Goal: Task Accomplishment & Management: Manage account settings

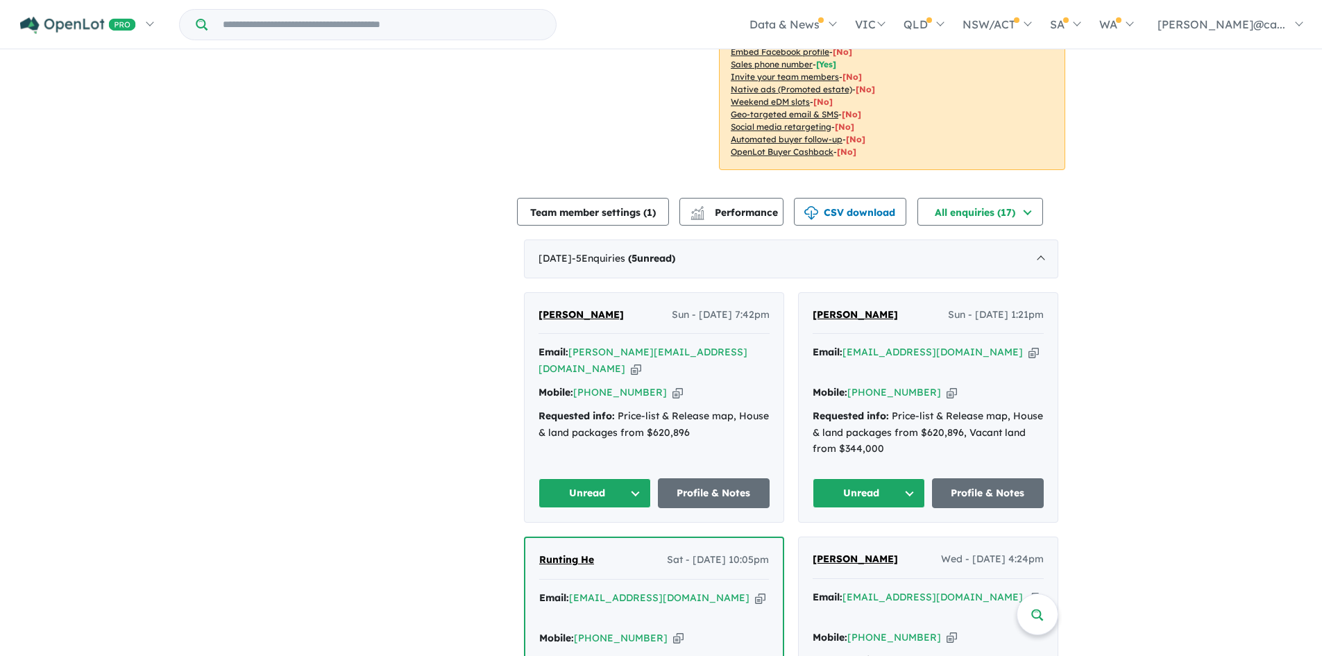
scroll to position [347, 0]
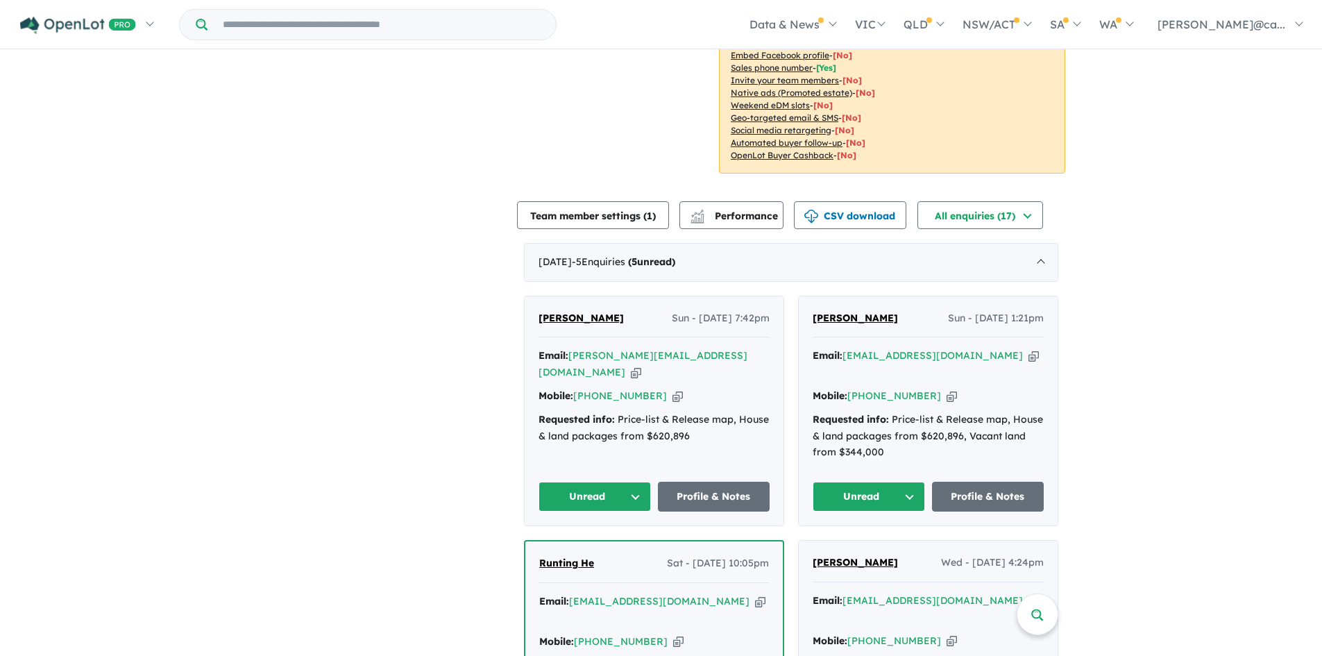
click at [641, 481] on button "Unread" at bounding box center [594, 496] width 112 height 30
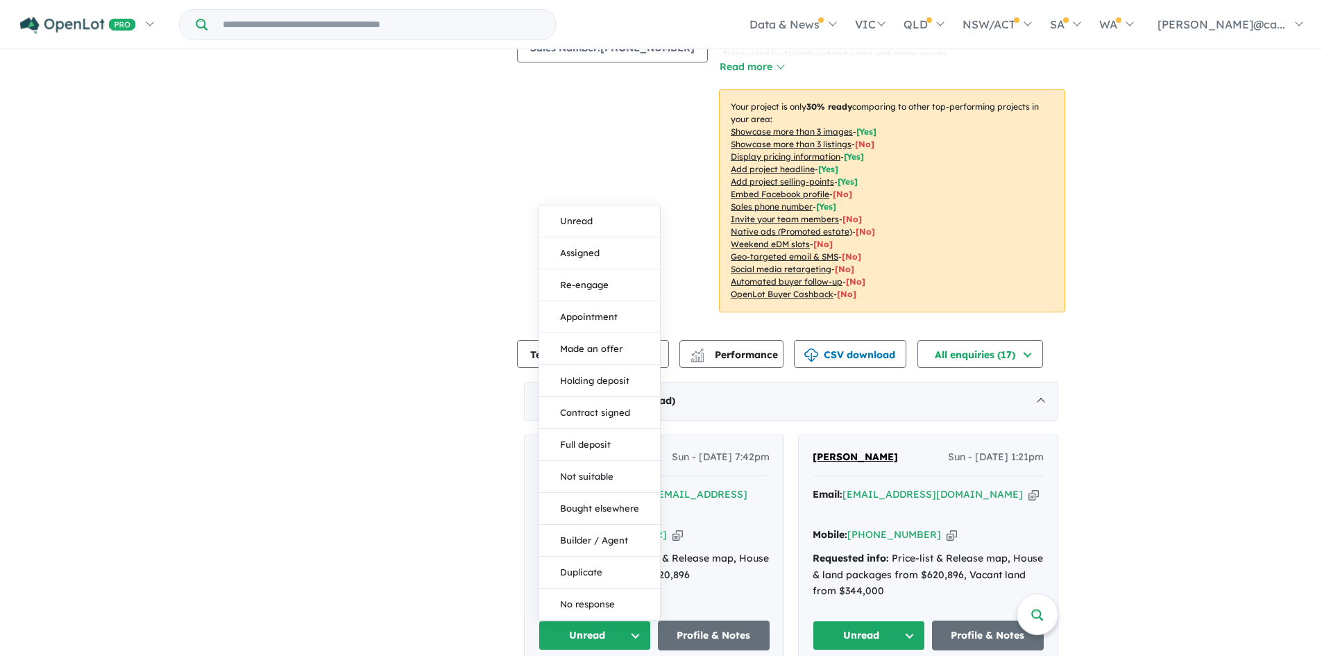
scroll to position [277, 0]
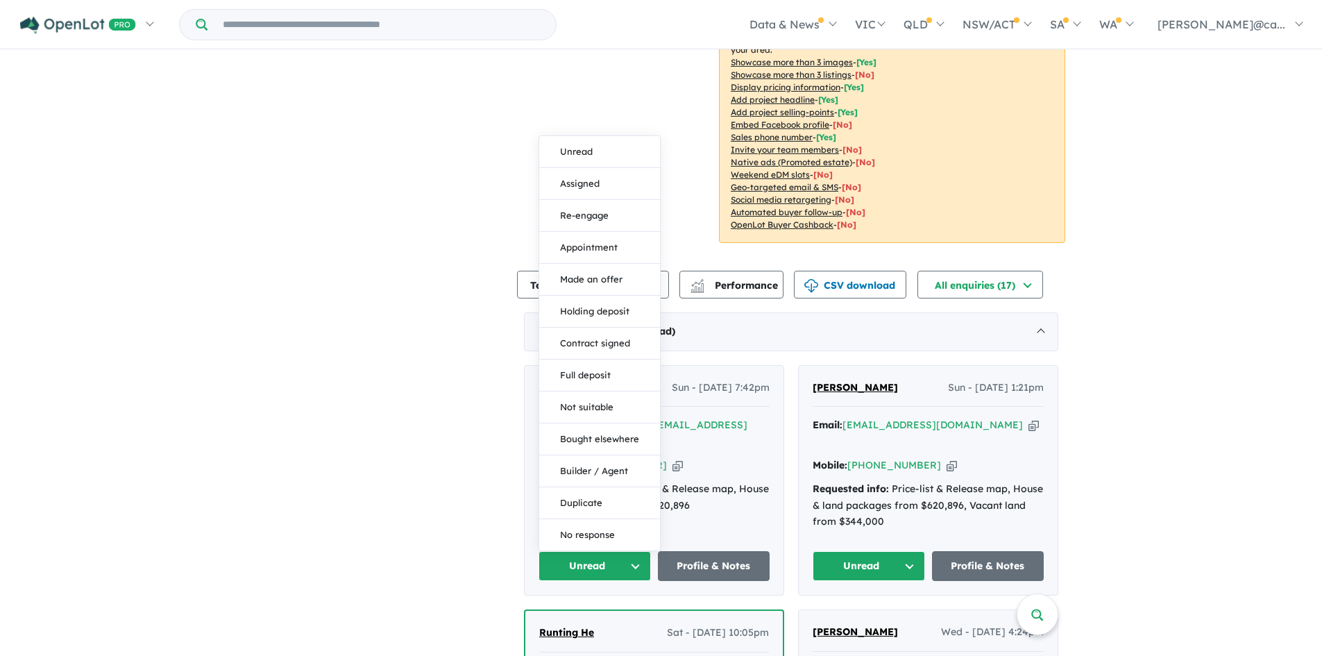
click at [386, 334] on div "View all projects in your account [GEOGRAPHIC_DATA] - Walloon 30 % READY Land s…" at bounding box center [790, 502] width 1061 height 1457
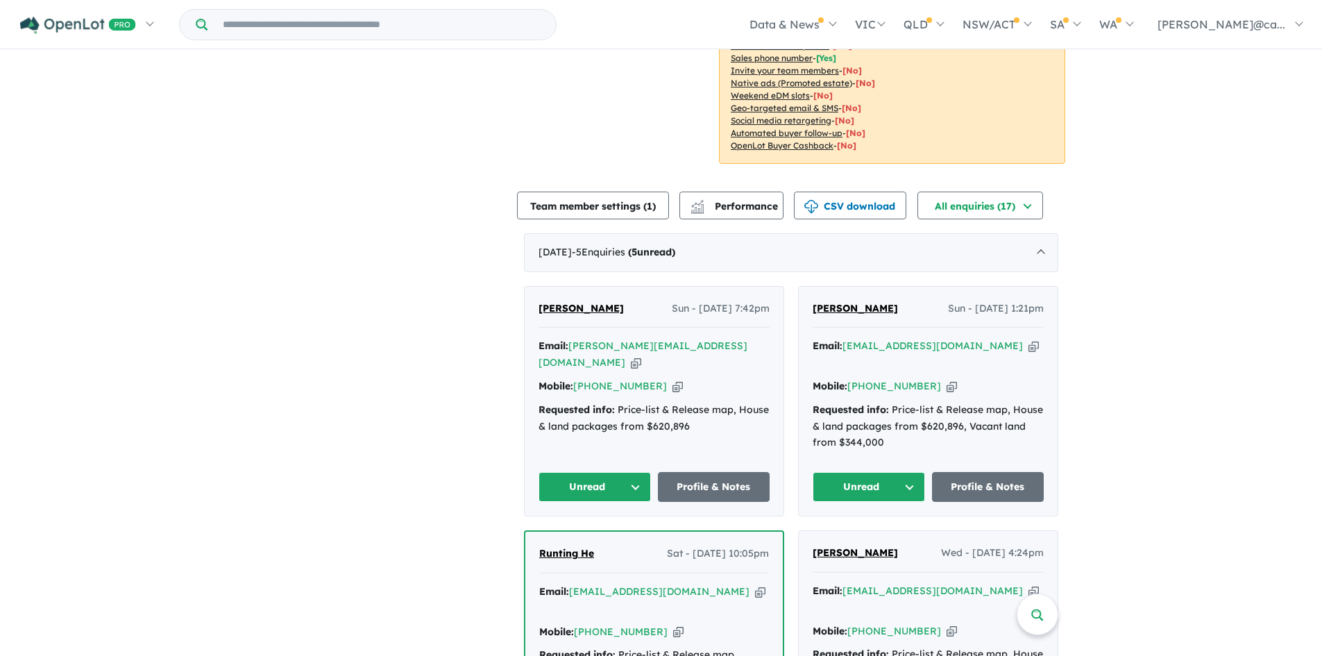
scroll to position [69, 0]
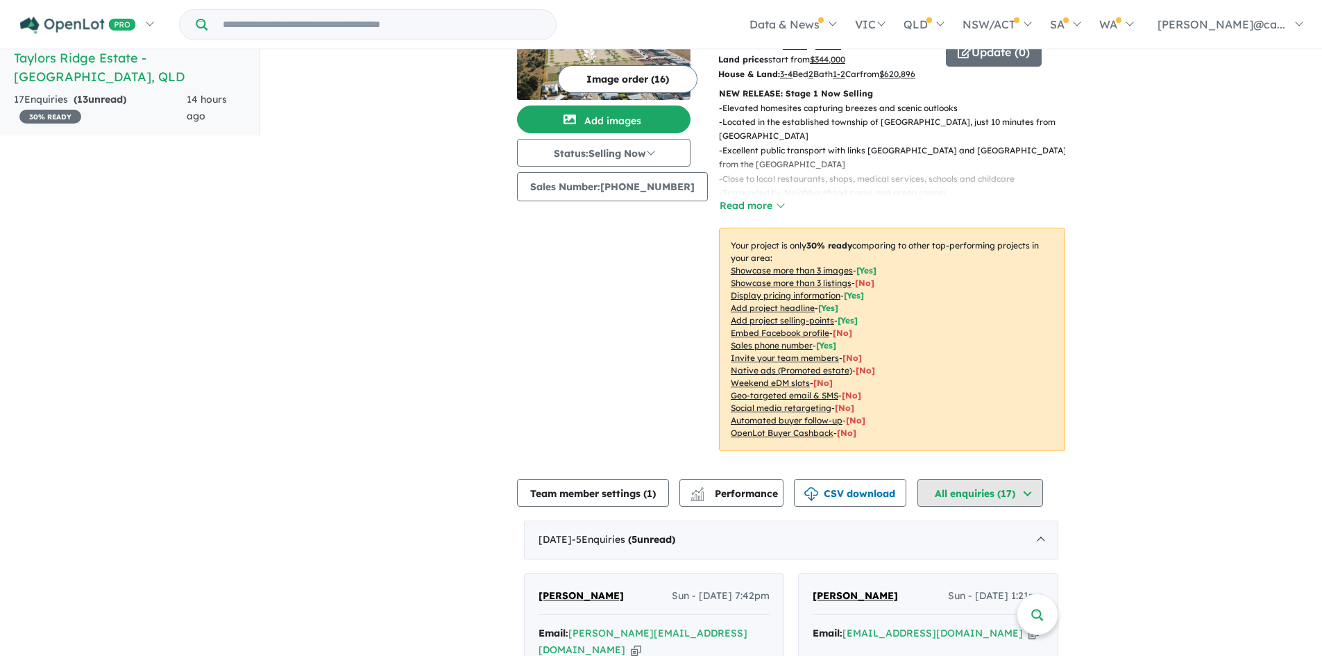
click at [1043, 481] on button "All enquiries ( 17 )" at bounding box center [980, 493] width 126 height 28
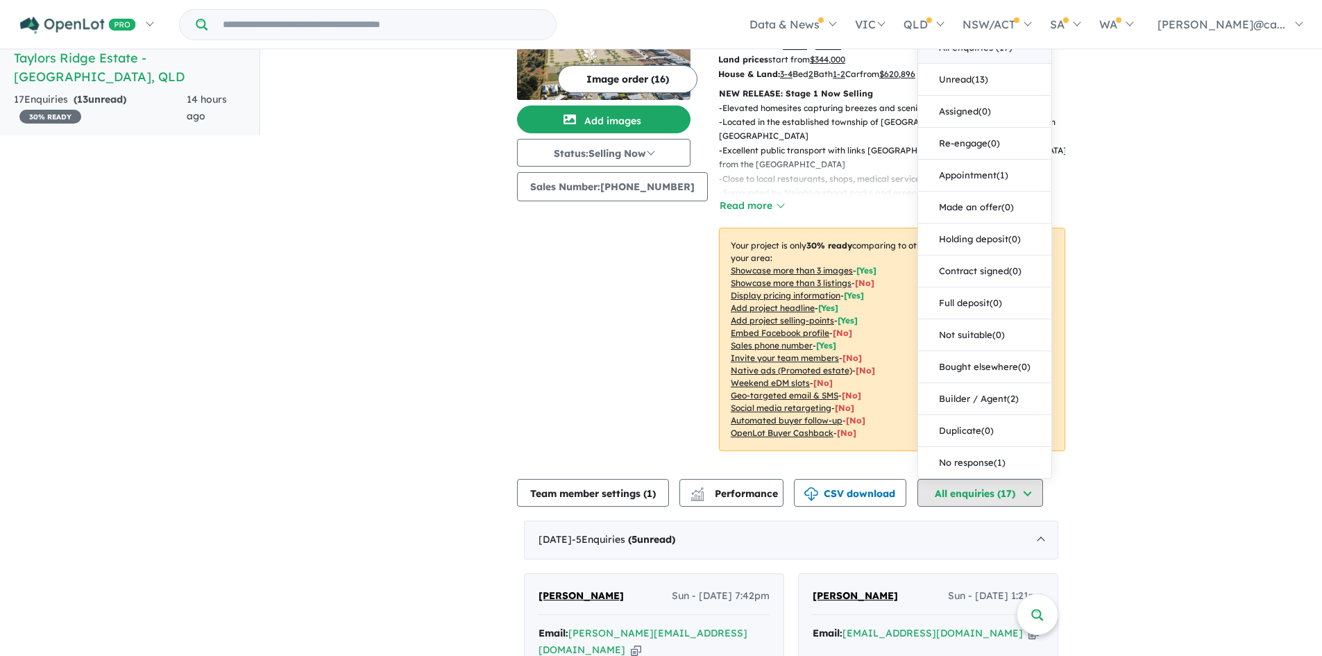
click at [1043, 481] on button "All enquiries ( 17 )" at bounding box center [980, 493] width 126 height 28
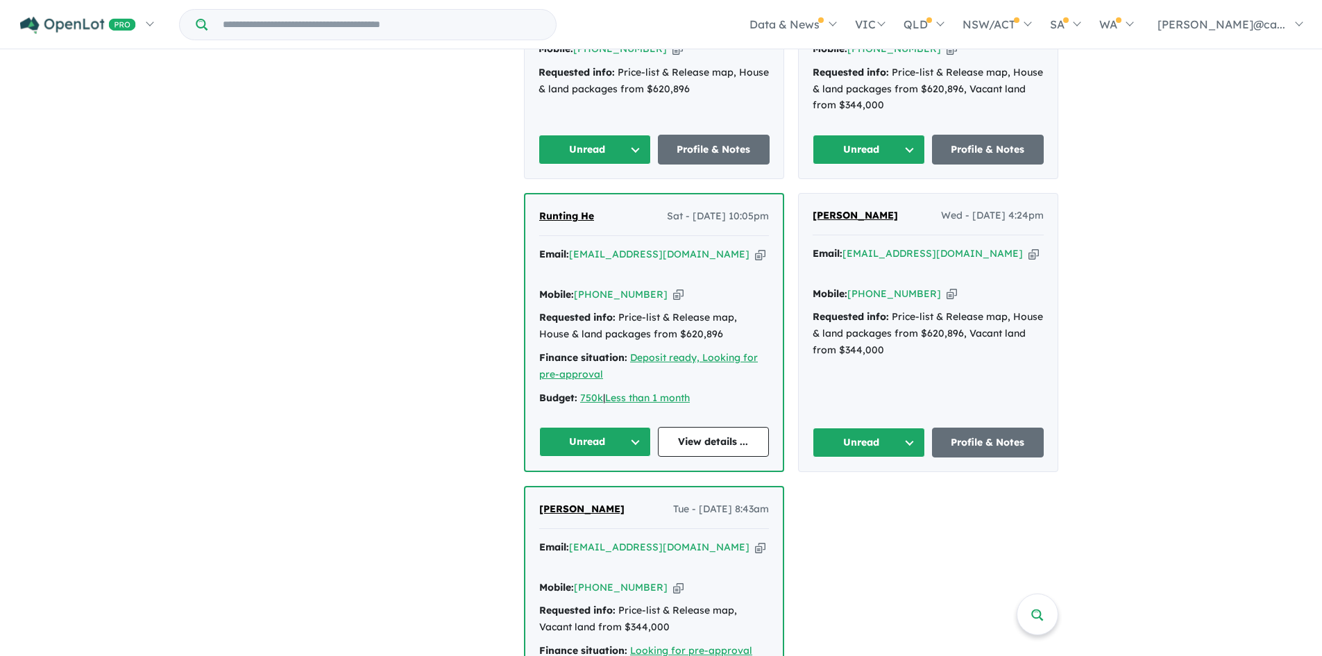
scroll to position [798, 0]
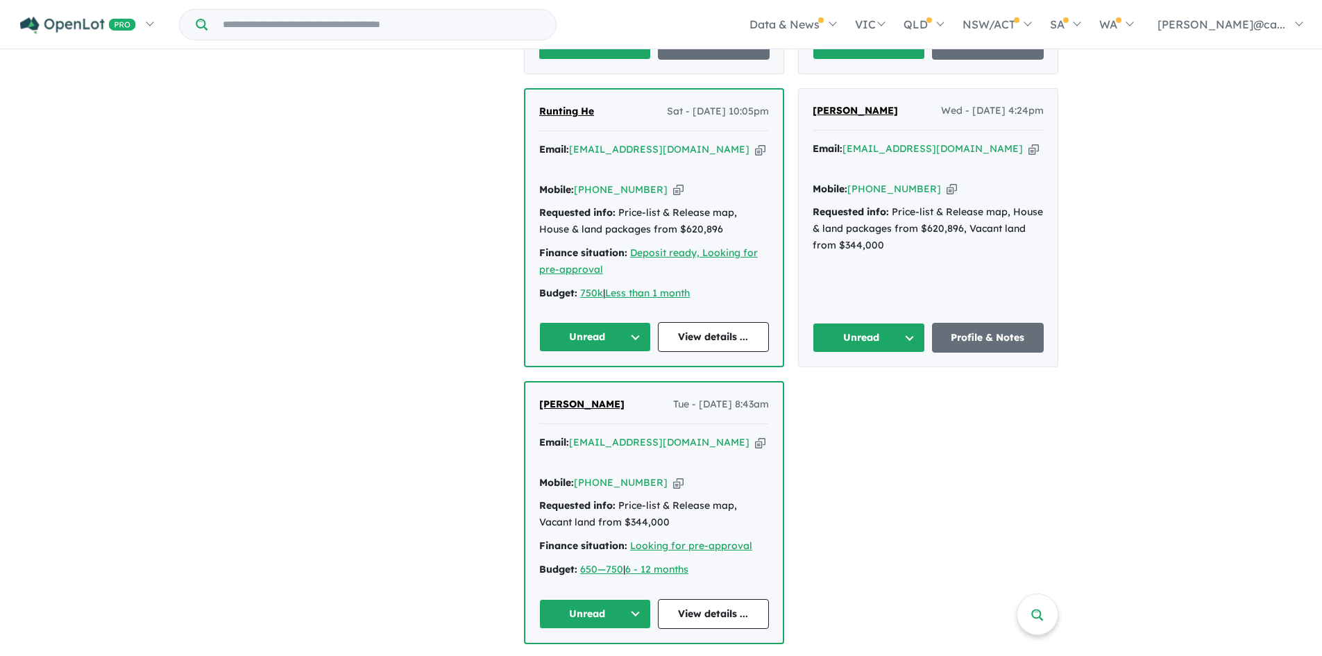
click at [625, 599] on button "Unread" at bounding box center [595, 614] width 112 height 30
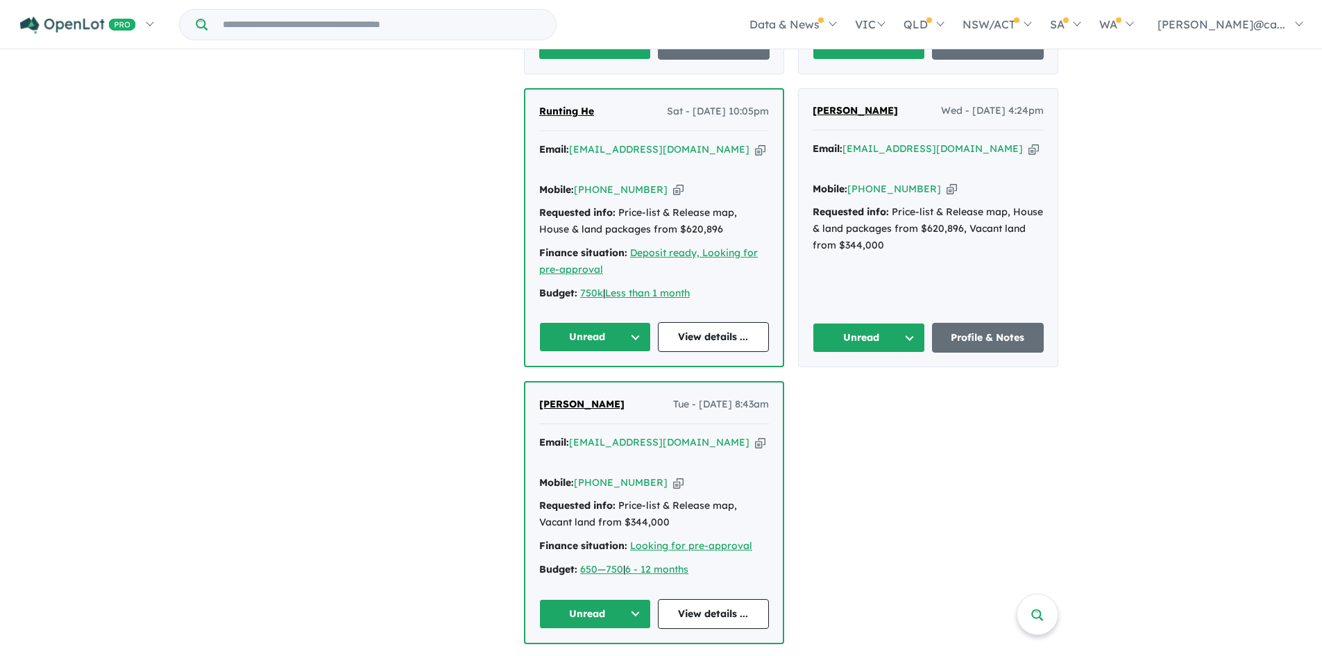
click at [636, 599] on button "Unread" at bounding box center [595, 614] width 112 height 30
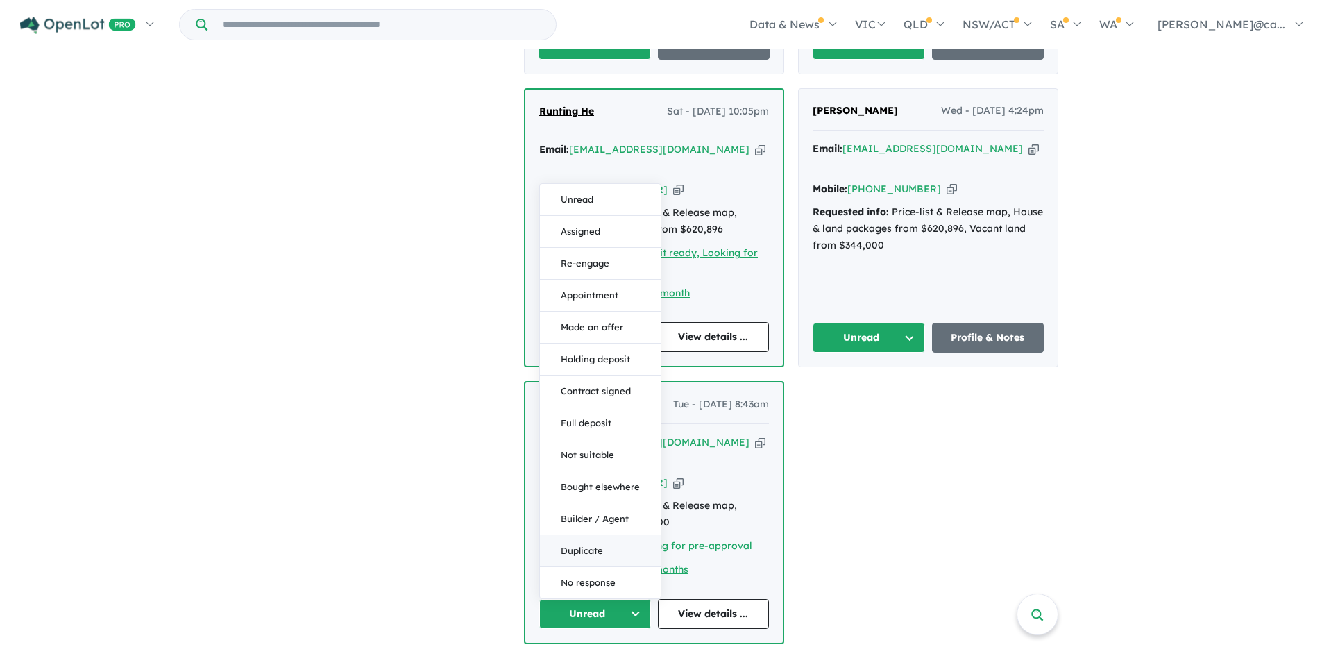
click at [584, 535] on button "Duplicate" at bounding box center [600, 551] width 121 height 32
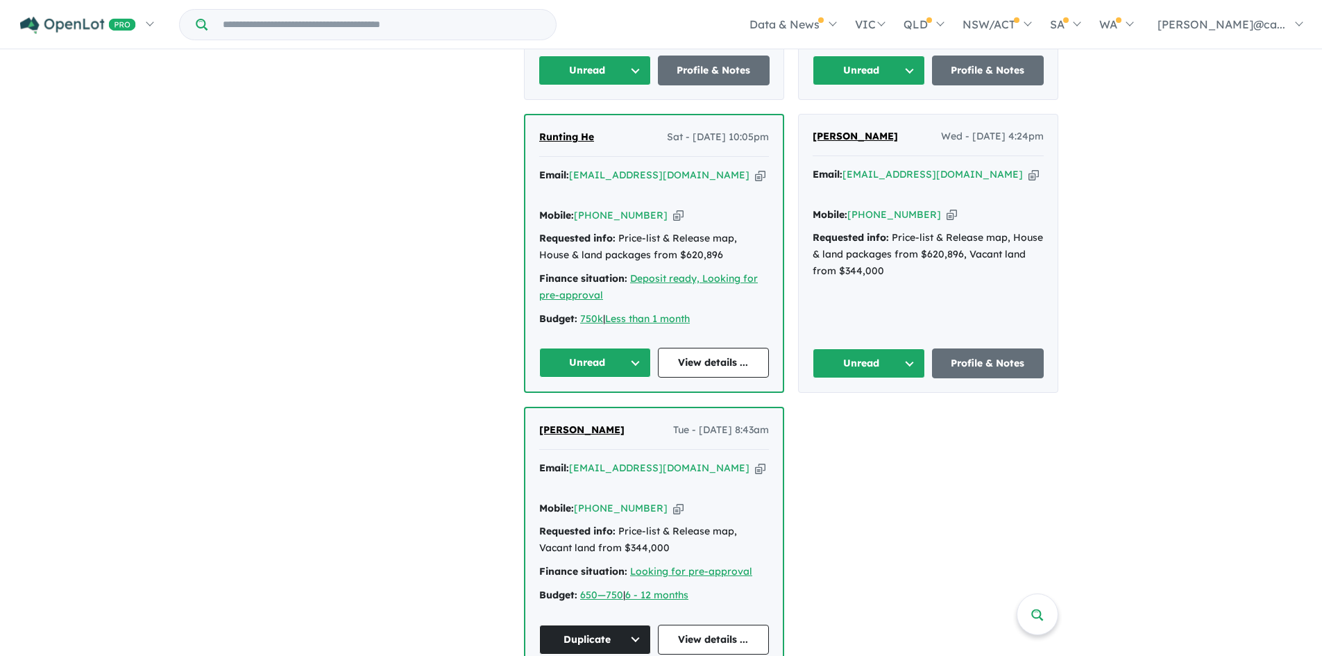
scroll to position [729, 0]
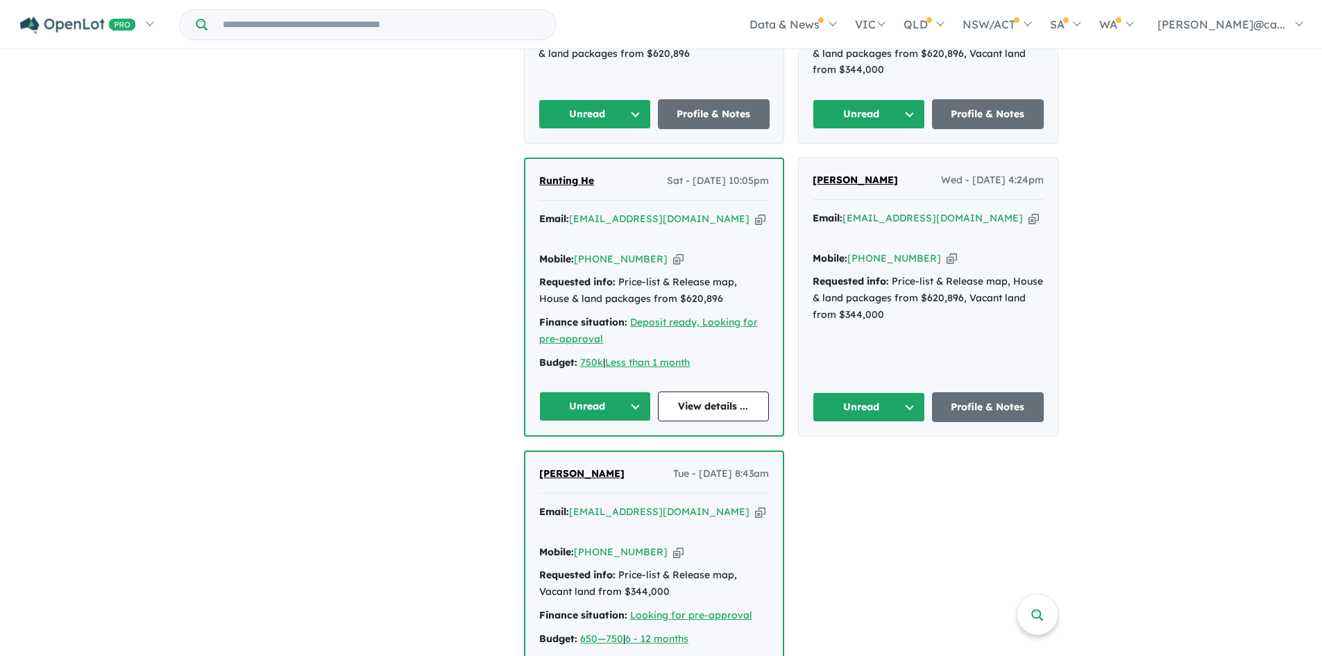
click at [909, 392] on button "Unread" at bounding box center [868, 407] width 112 height 30
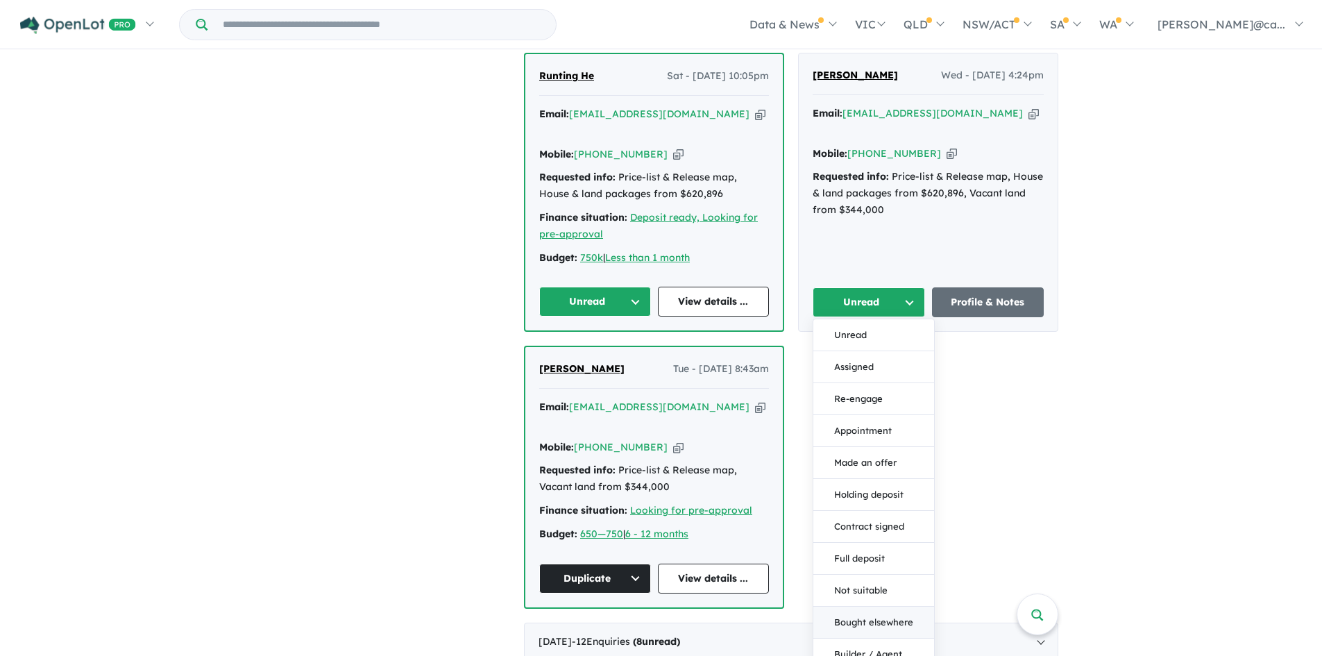
scroll to position [798, 0]
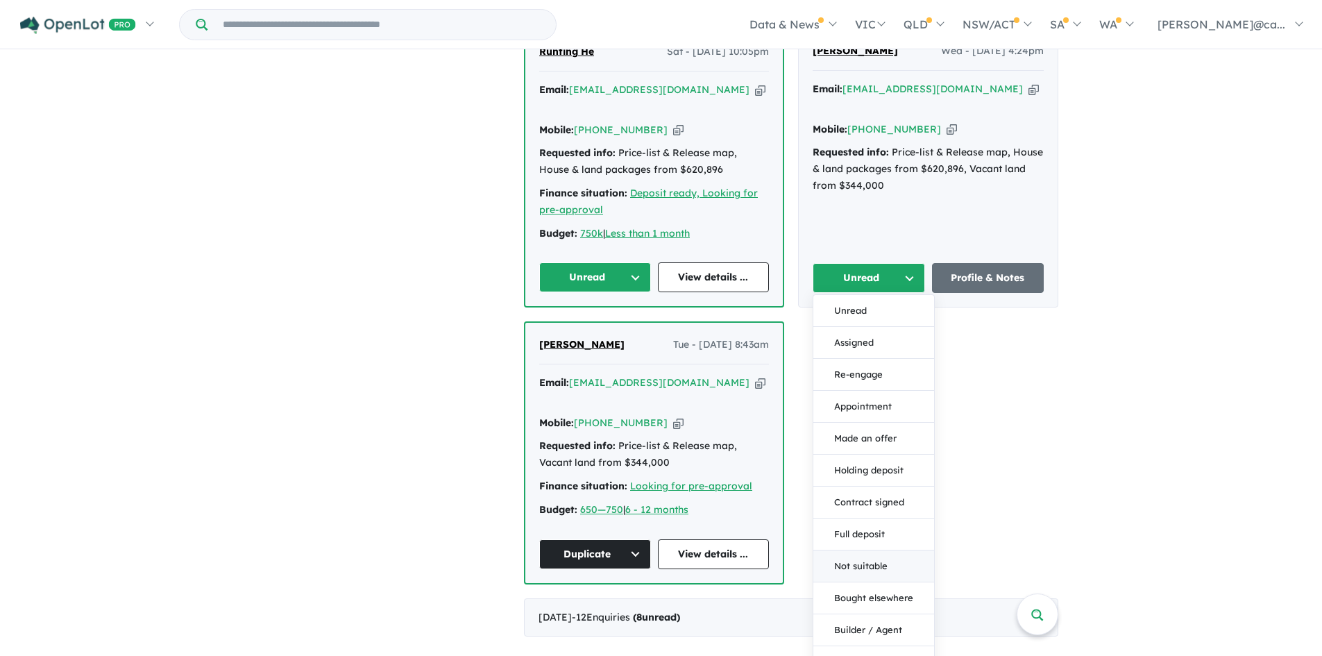
click at [855, 550] on button "Not suitable" at bounding box center [873, 566] width 121 height 32
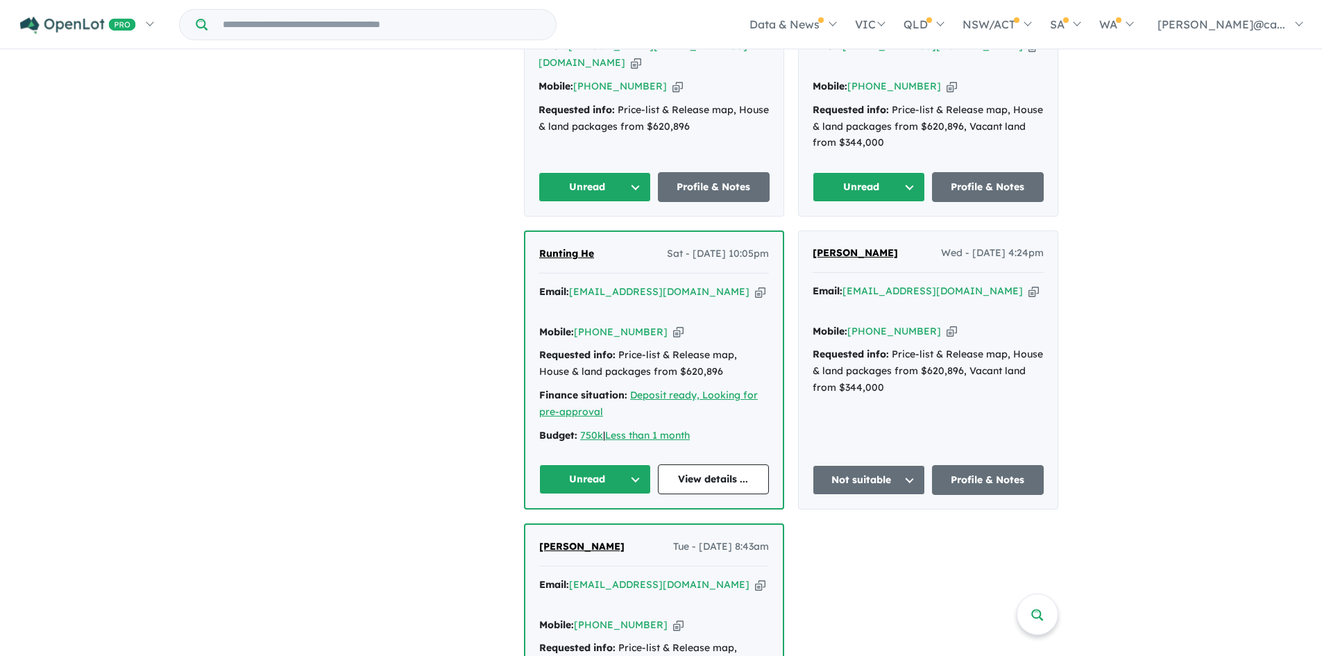
scroll to position [590, 0]
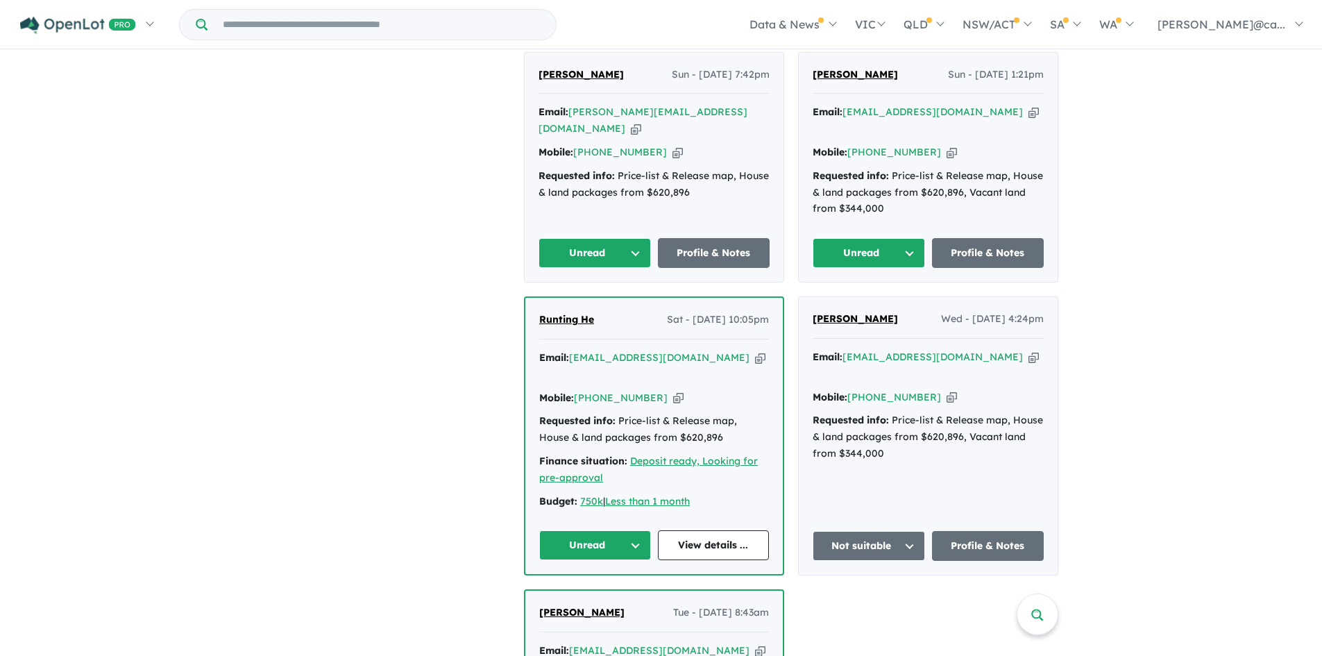
click at [635, 530] on button "Unread" at bounding box center [595, 545] width 112 height 30
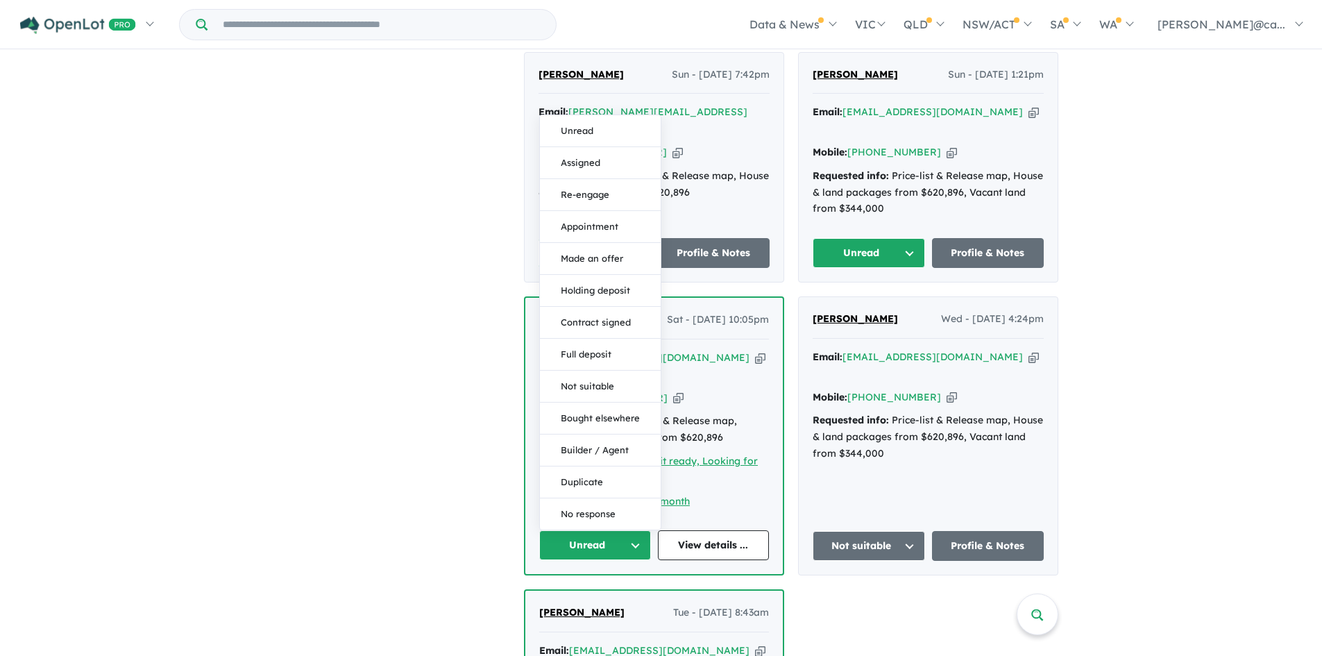
click at [421, 412] on div "View all projects in your account [GEOGRAPHIC_DATA] - Walloon 30 % READY Land s…" at bounding box center [790, 189] width 1061 height 1457
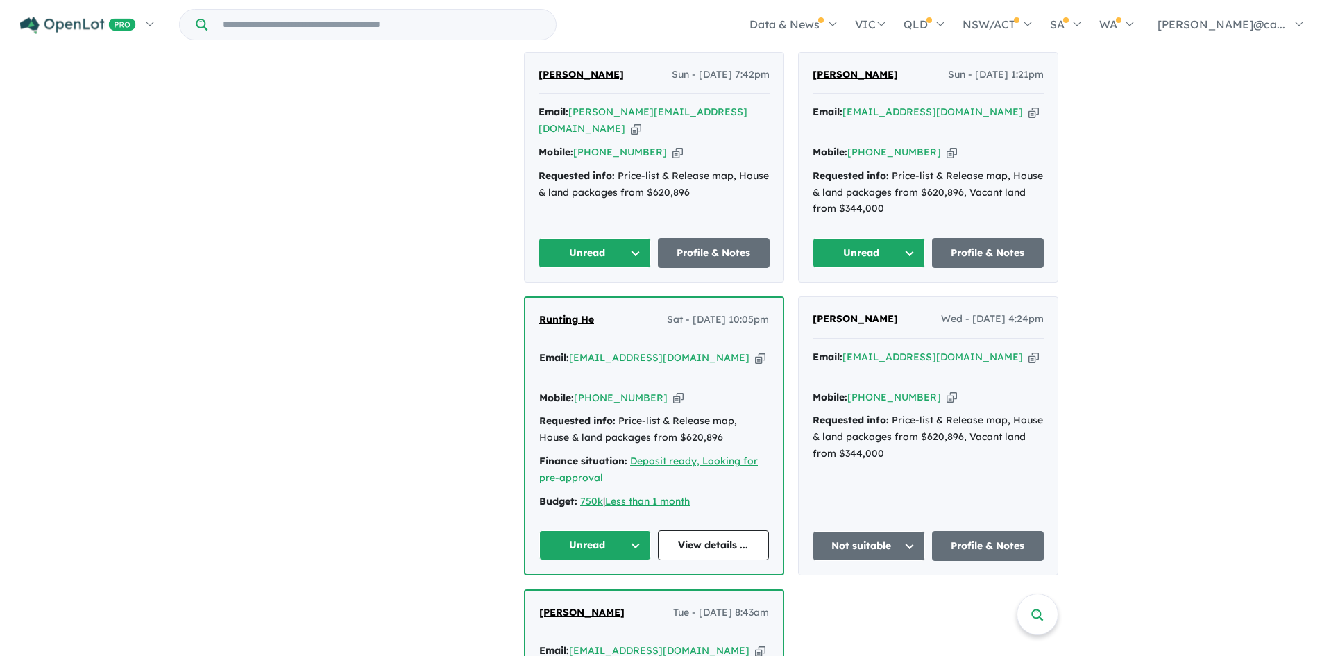
click at [631, 530] on button "Unread" at bounding box center [595, 545] width 112 height 30
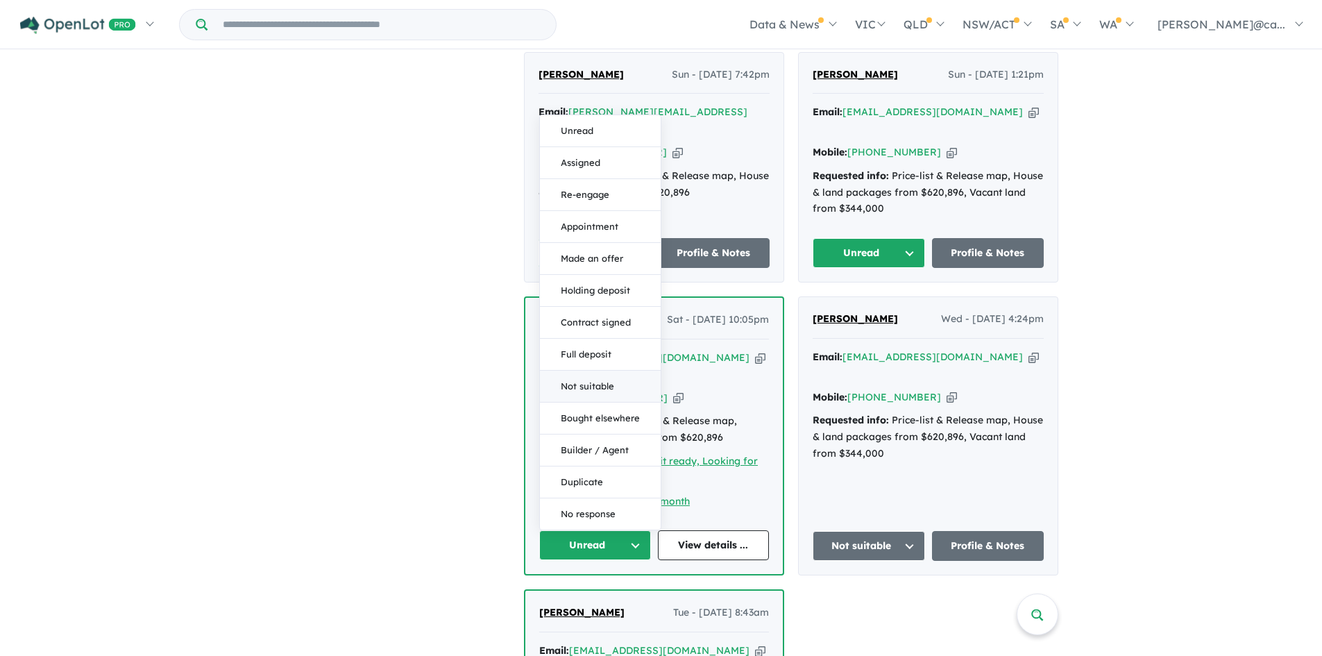
click at [595, 370] on button "Not suitable" at bounding box center [600, 386] width 121 height 32
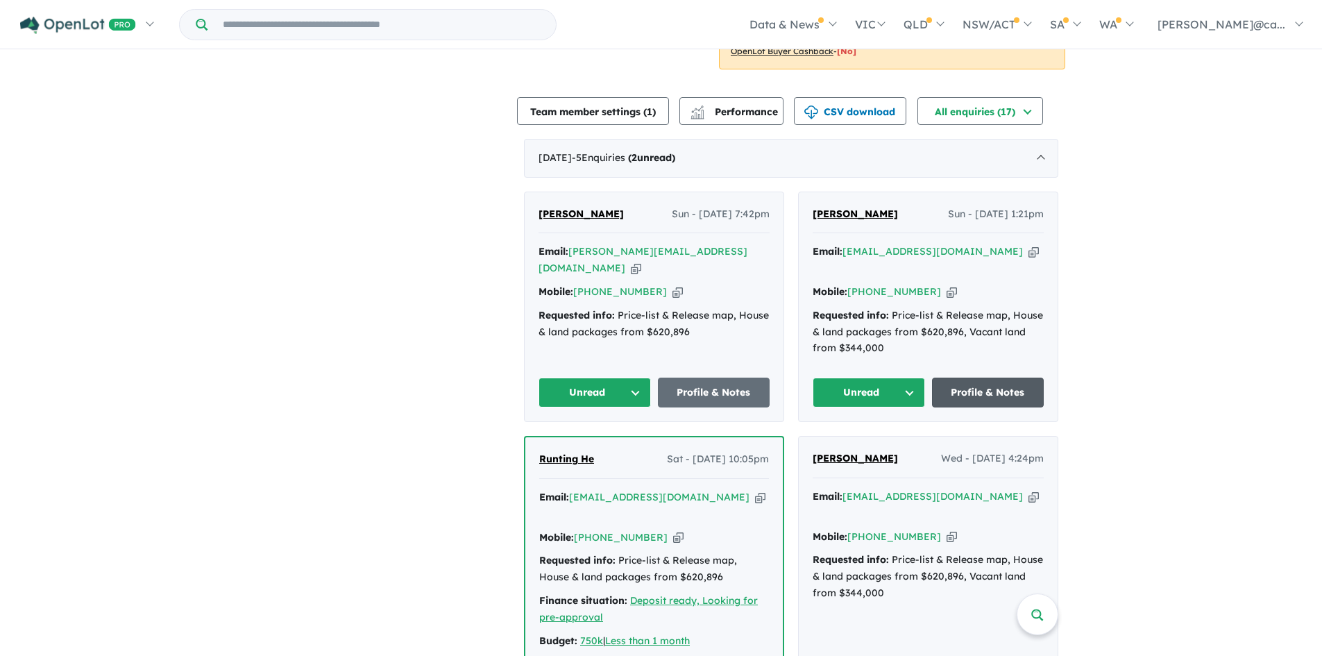
scroll to position [452, 0]
click at [911, 377] on button "Unread" at bounding box center [868, 392] width 112 height 30
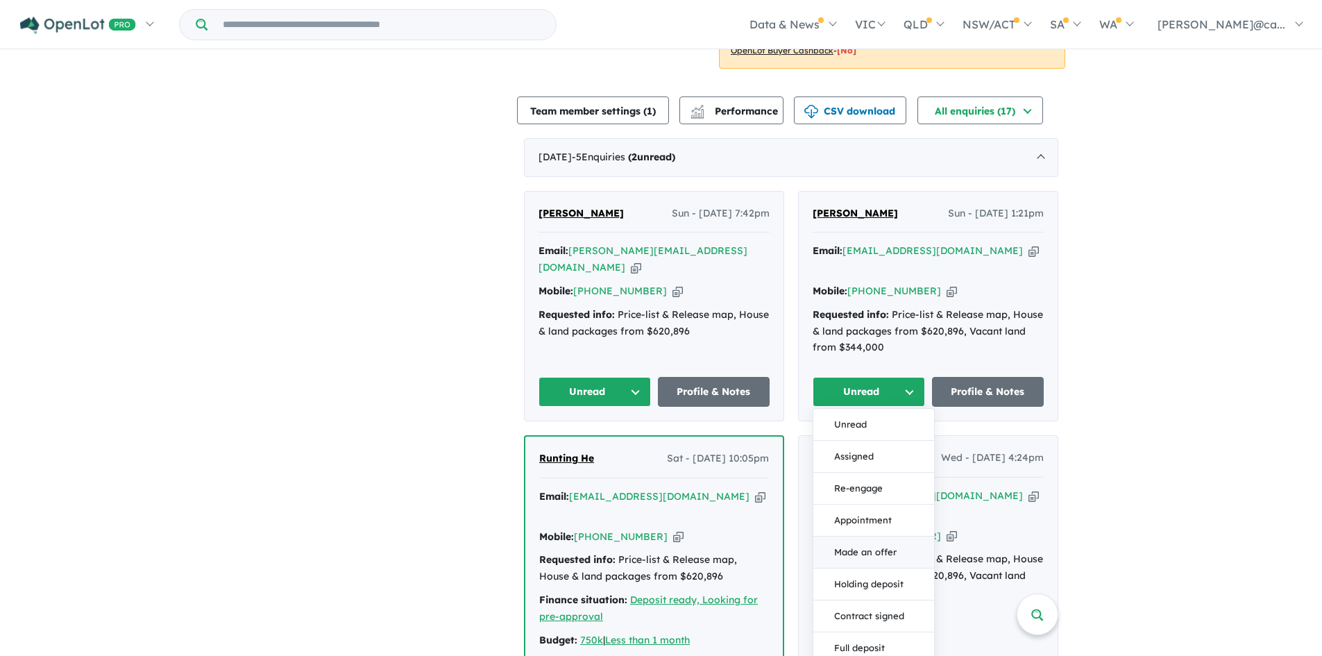
scroll to position [660, 0]
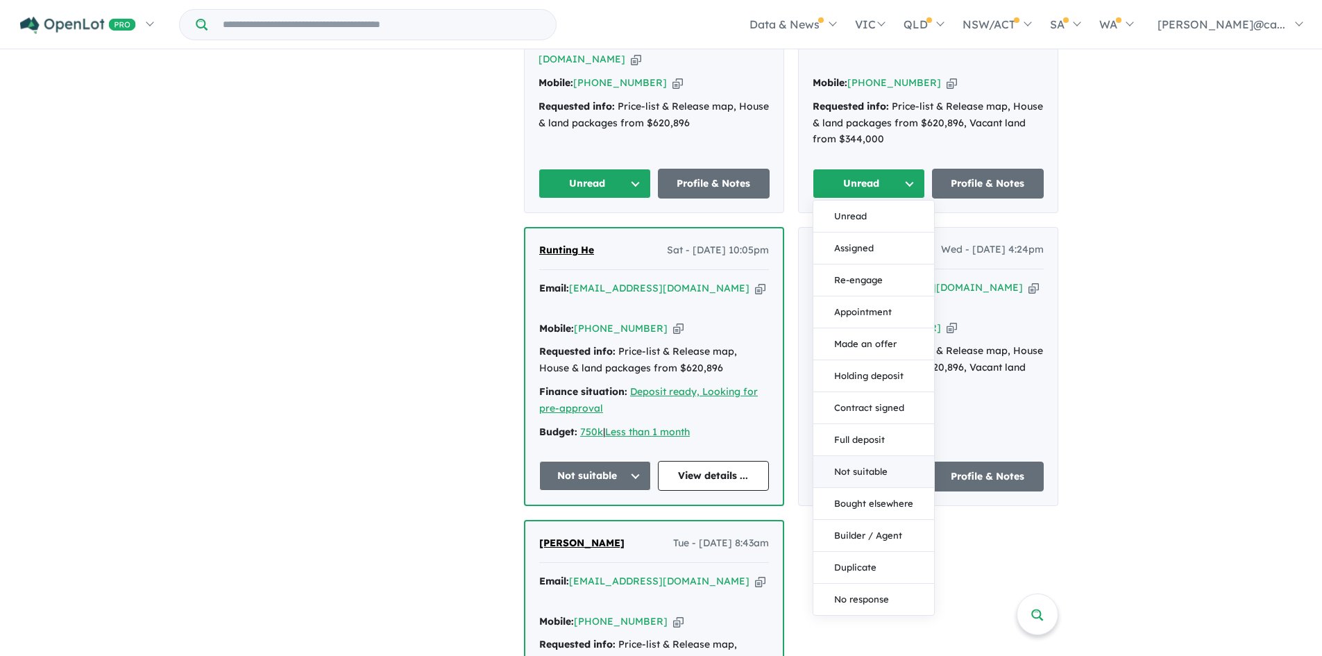
click at [853, 459] on button "Not suitable" at bounding box center [873, 472] width 121 height 32
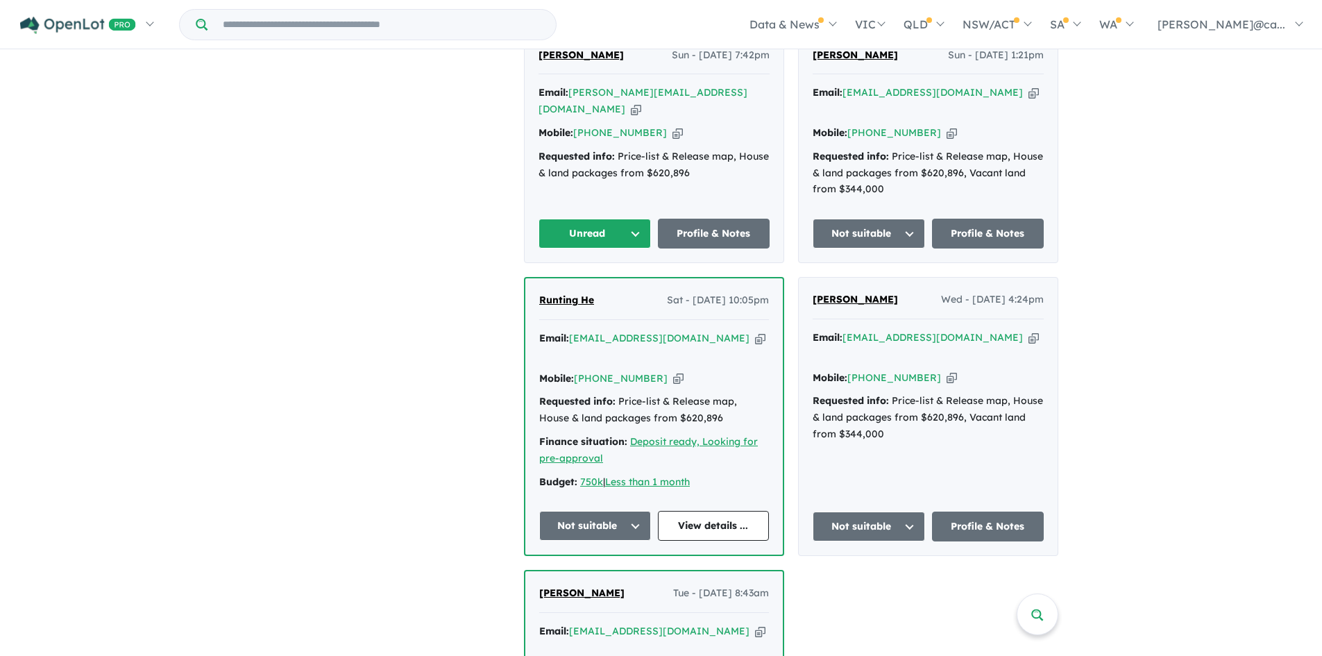
scroll to position [382, 0]
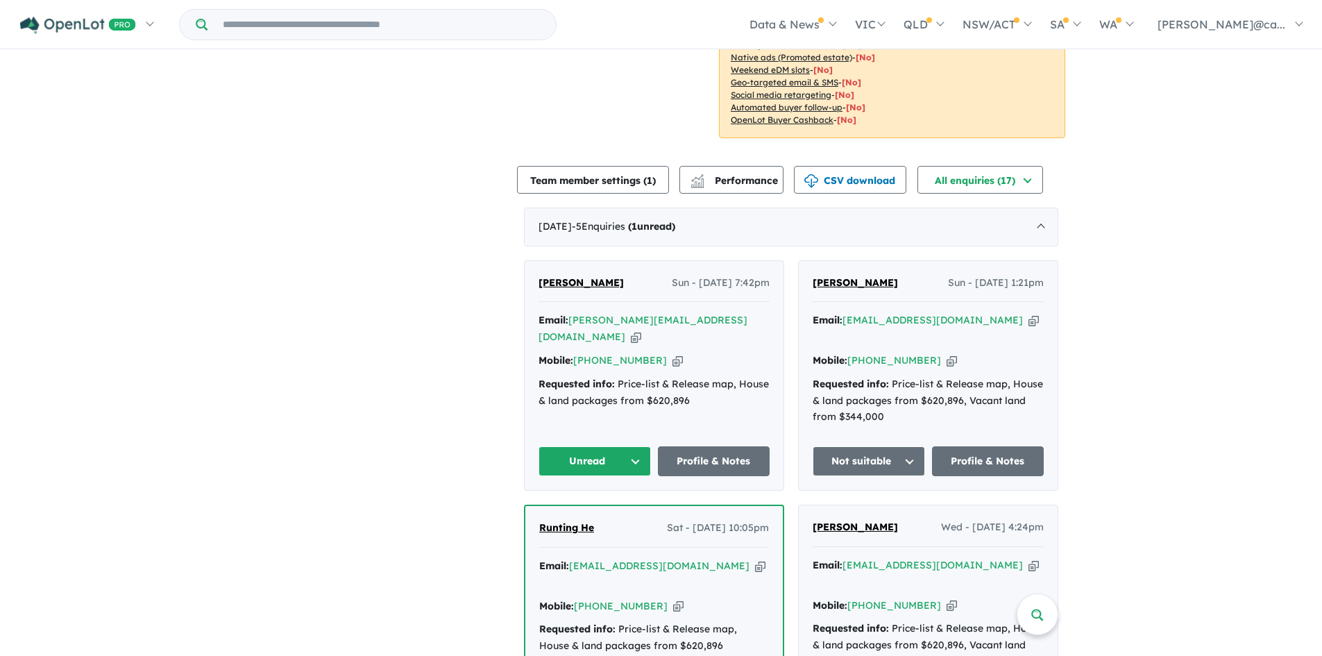
click at [641, 446] on button "Unread" at bounding box center [594, 461] width 112 height 30
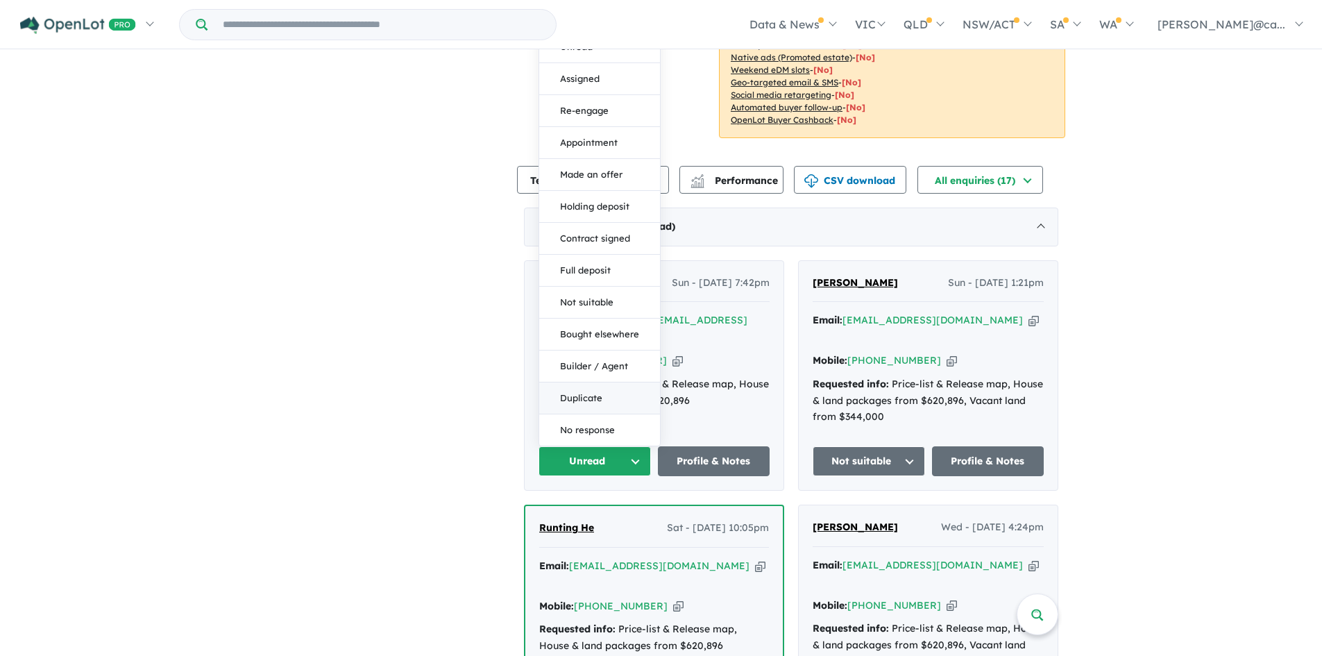
click at [582, 382] on button "Duplicate" at bounding box center [599, 398] width 121 height 32
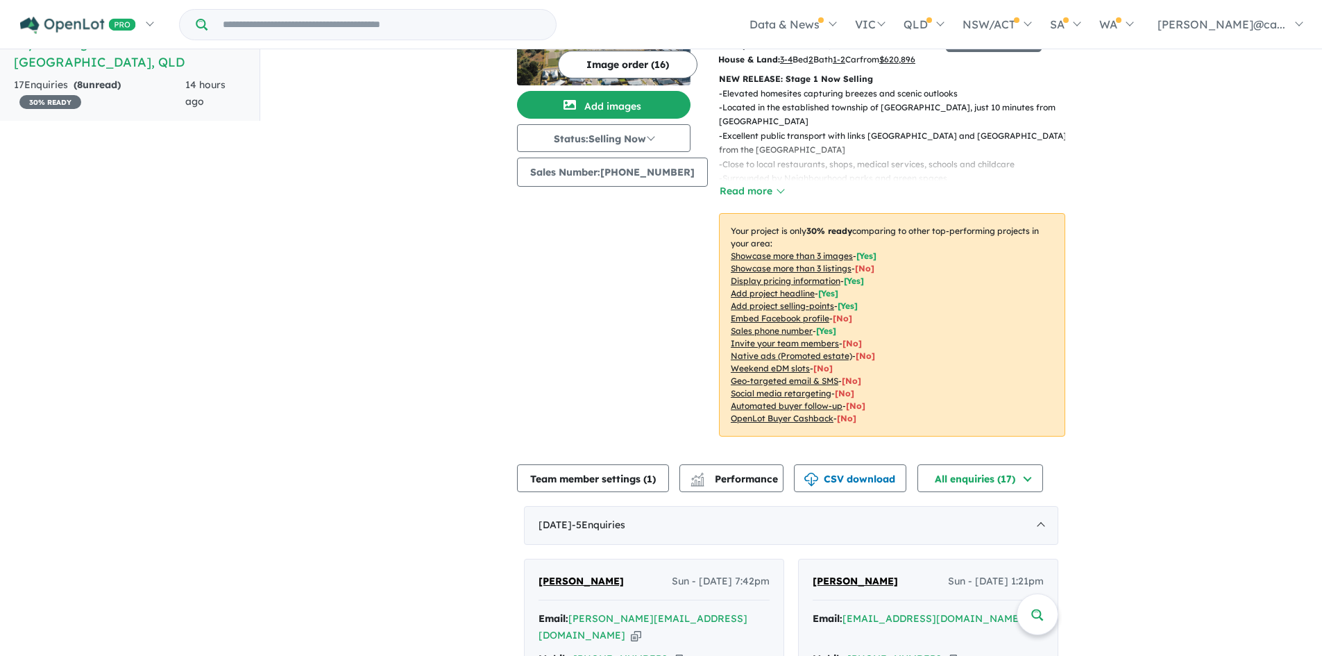
scroll to position [0, 0]
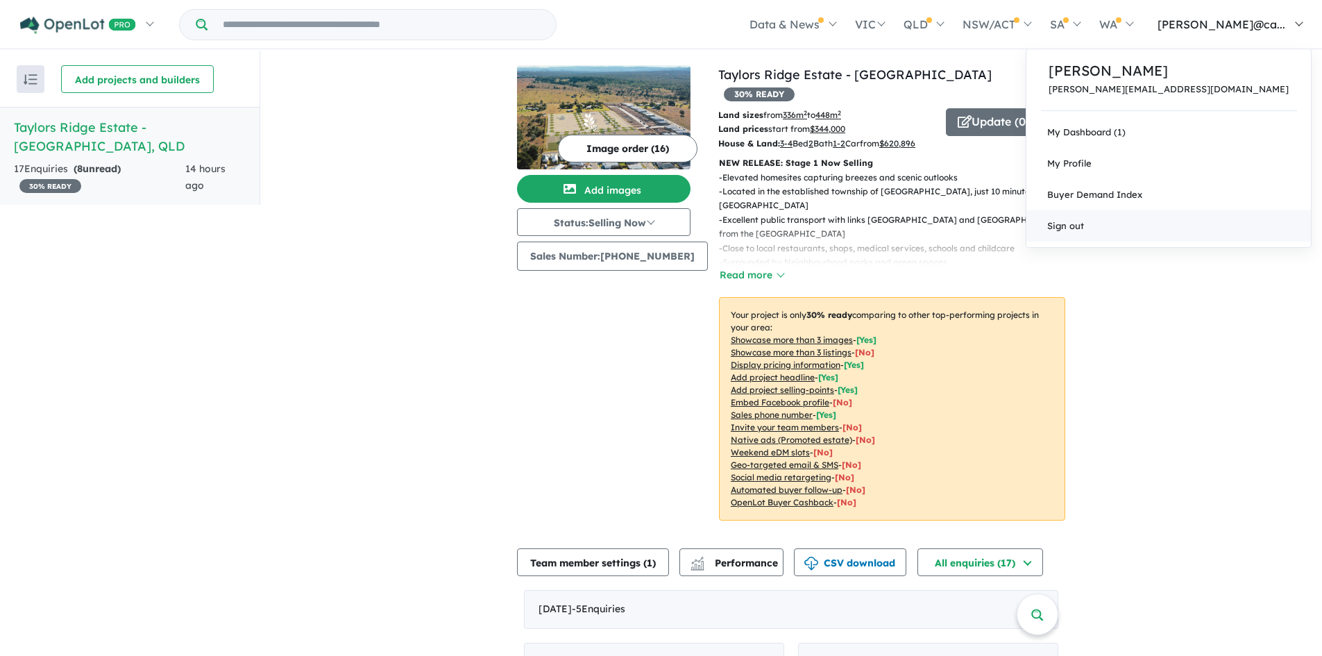
click at [1179, 216] on link "Sign out" at bounding box center [1168, 225] width 284 height 31
